Goal: Information Seeking & Learning: Check status

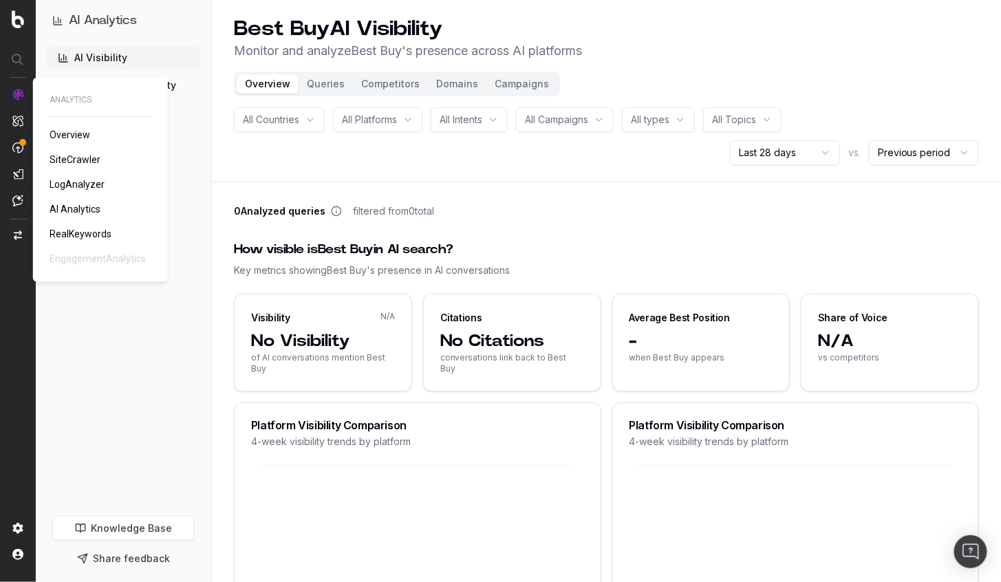
click at [84, 158] on span "SiteCrawler" at bounding box center [75, 159] width 51 height 11
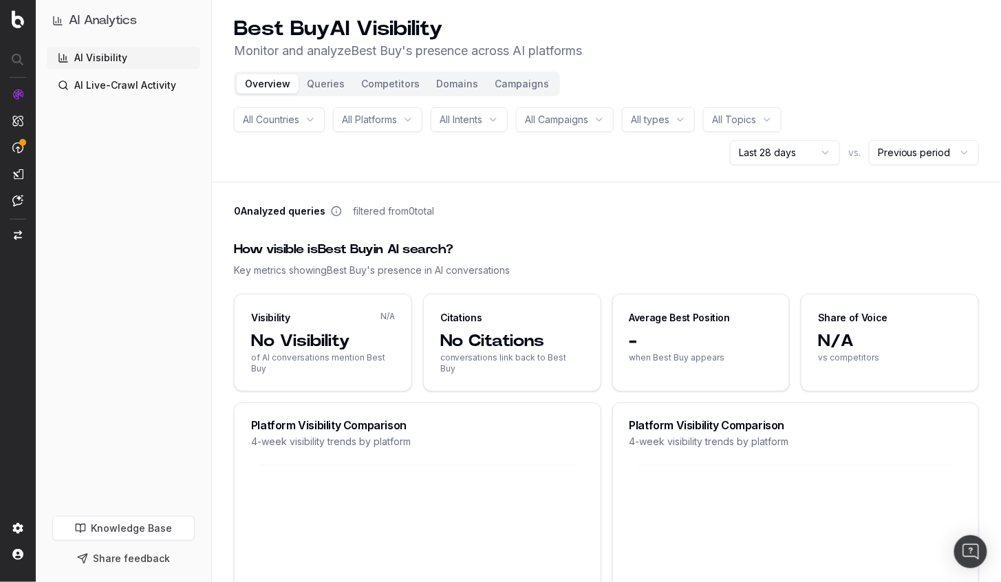
click at [325, 83] on button "Queries" at bounding box center [326, 83] width 54 height 19
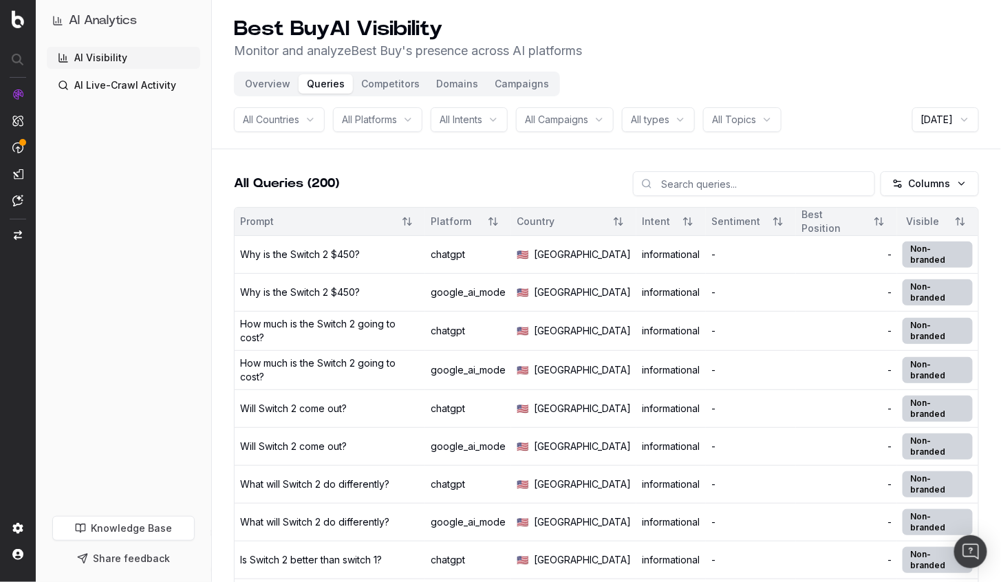
click at [281, 78] on button "Overview" at bounding box center [268, 83] width 62 height 19
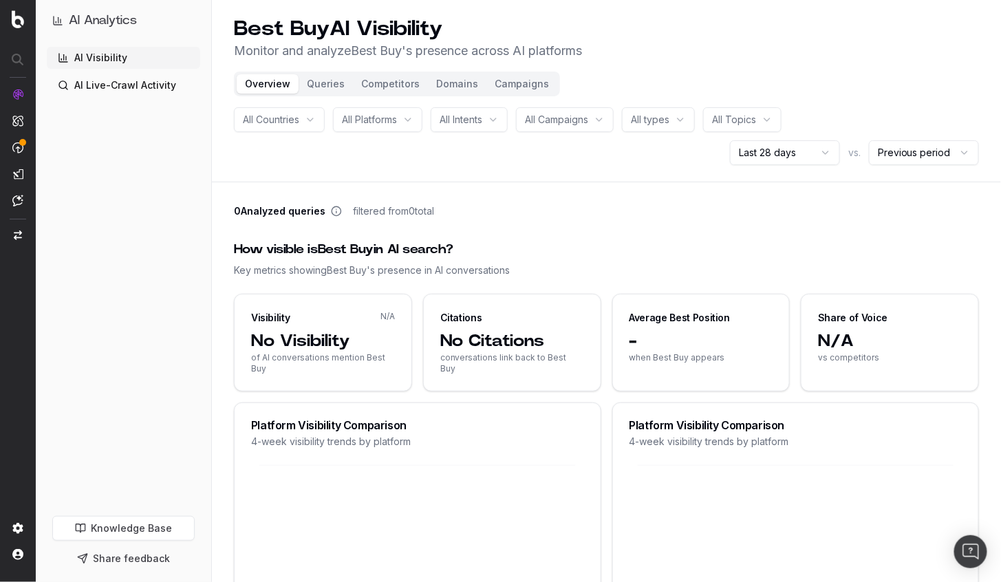
click at [586, 221] on div "0 Analyzed queries filtered from 0 total" at bounding box center [606, 213] width 745 height 19
